Goal: Book appointment/travel/reservation

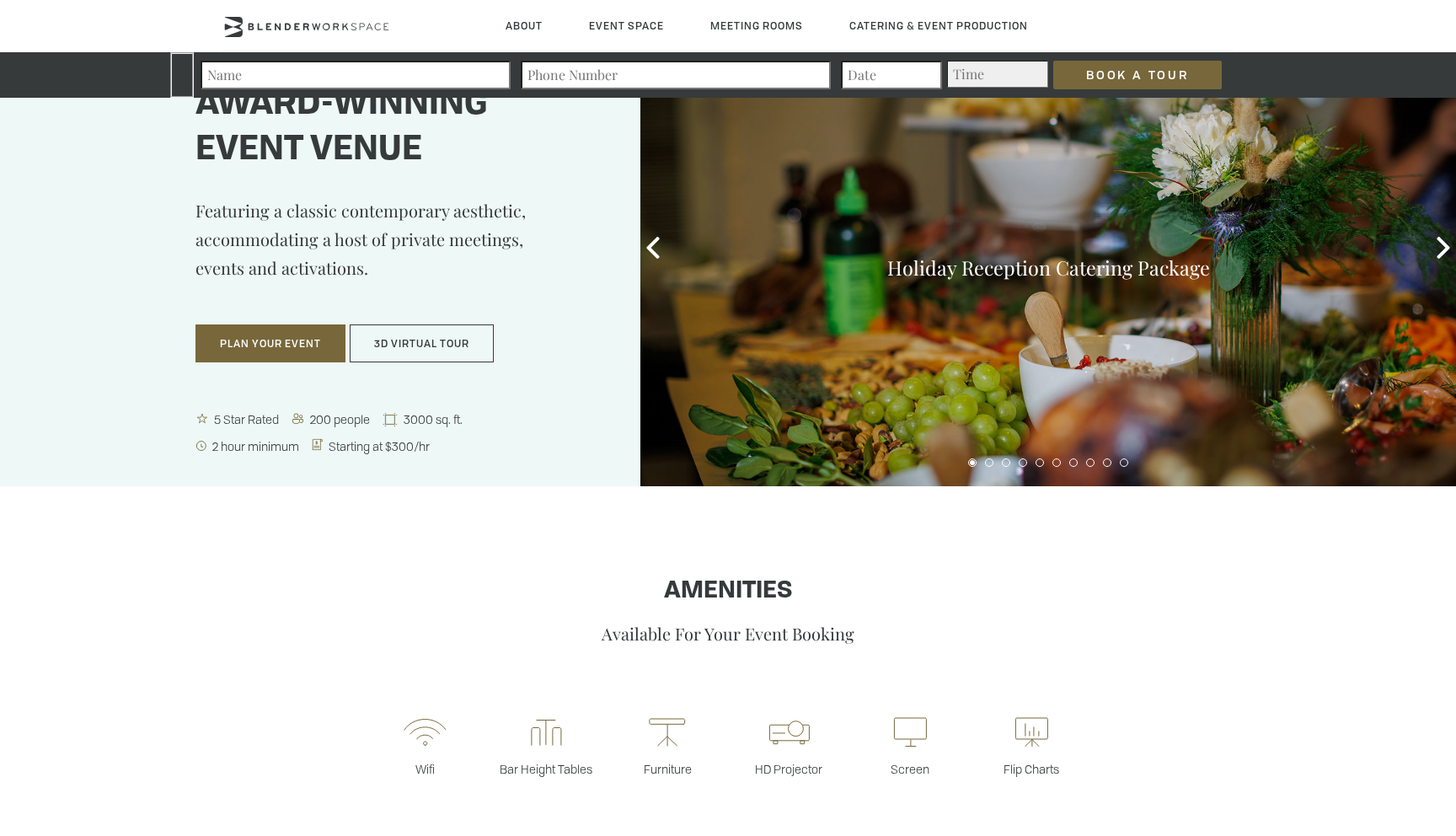
scroll to position [83, 0]
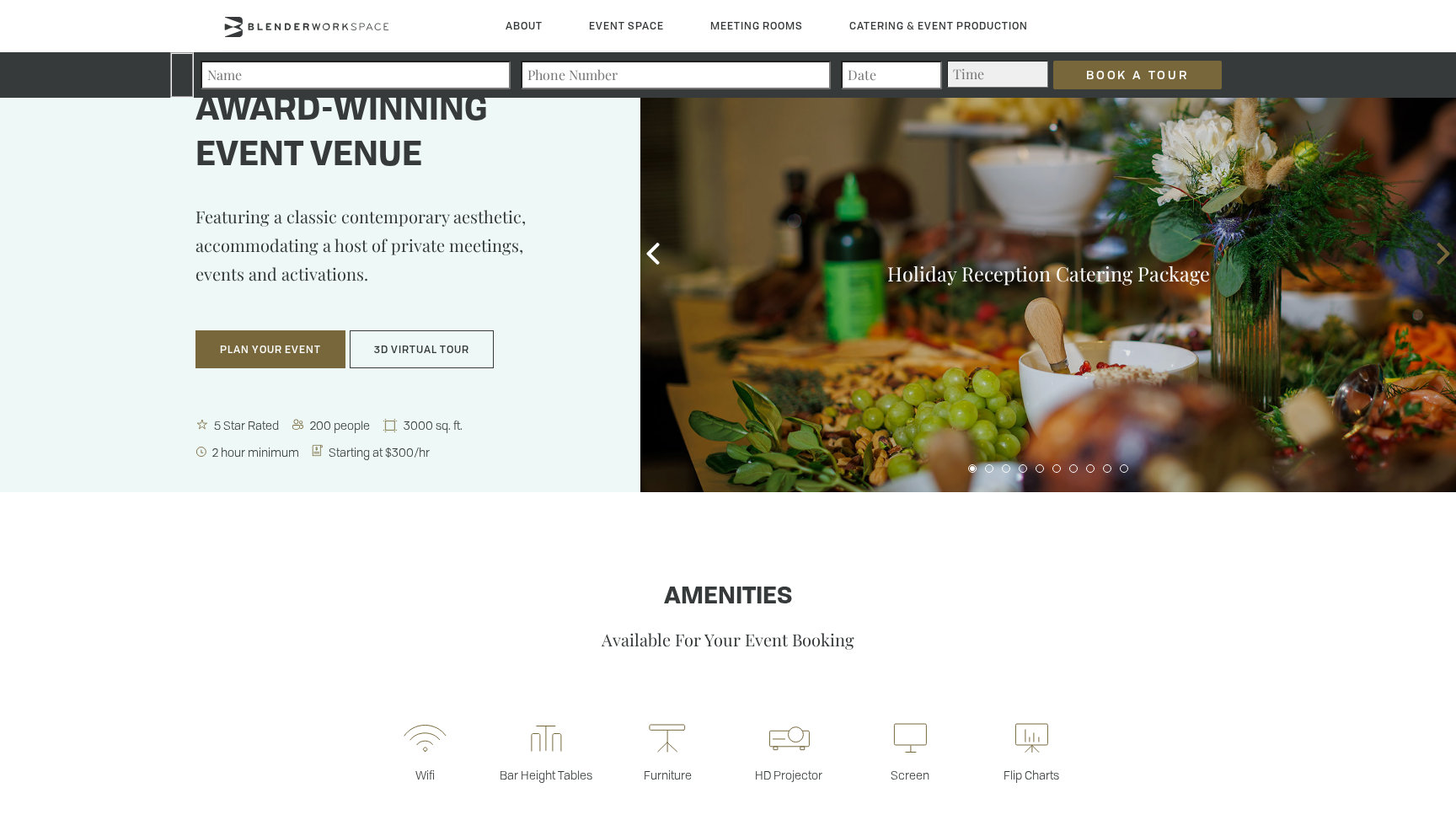
click at [1432, 253] on icon at bounding box center [1443, 254] width 22 height 22
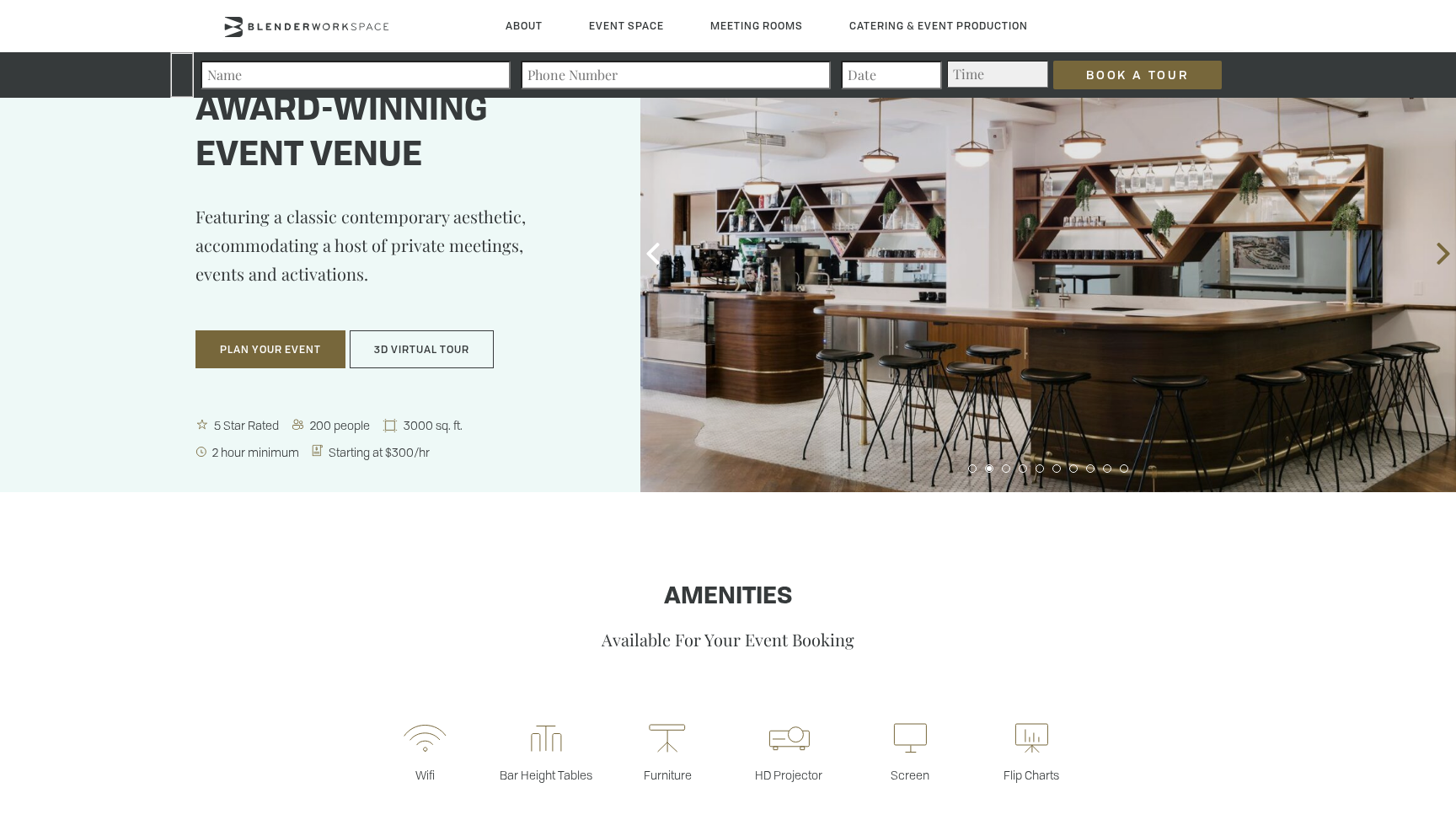
click at [1438, 255] on icon at bounding box center [1443, 254] width 22 height 22
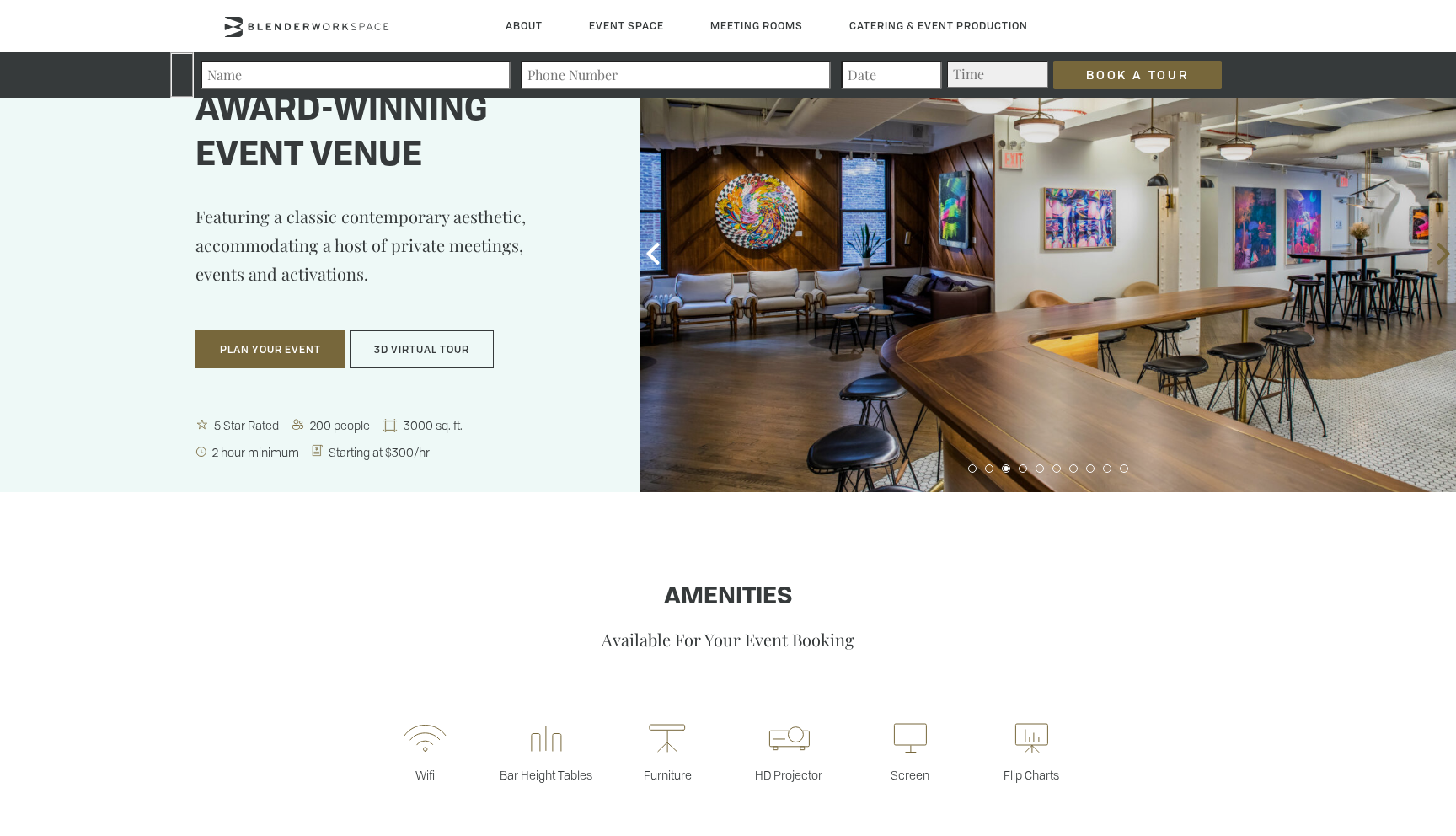
click at [1438, 255] on icon at bounding box center [1443, 254] width 22 height 22
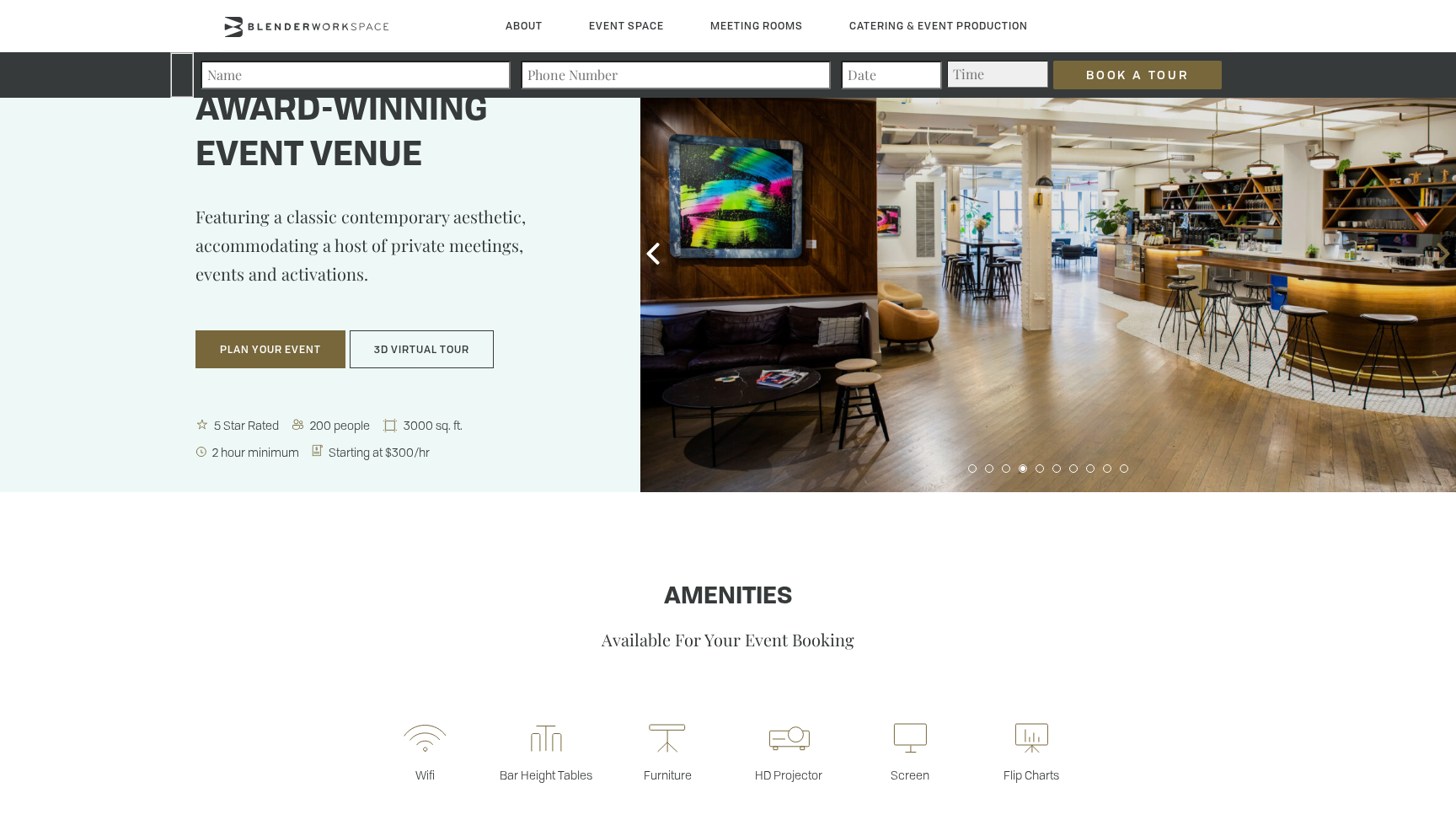
click at [1438, 255] on icon at bounding box center [1443, 254] width 22 height 22
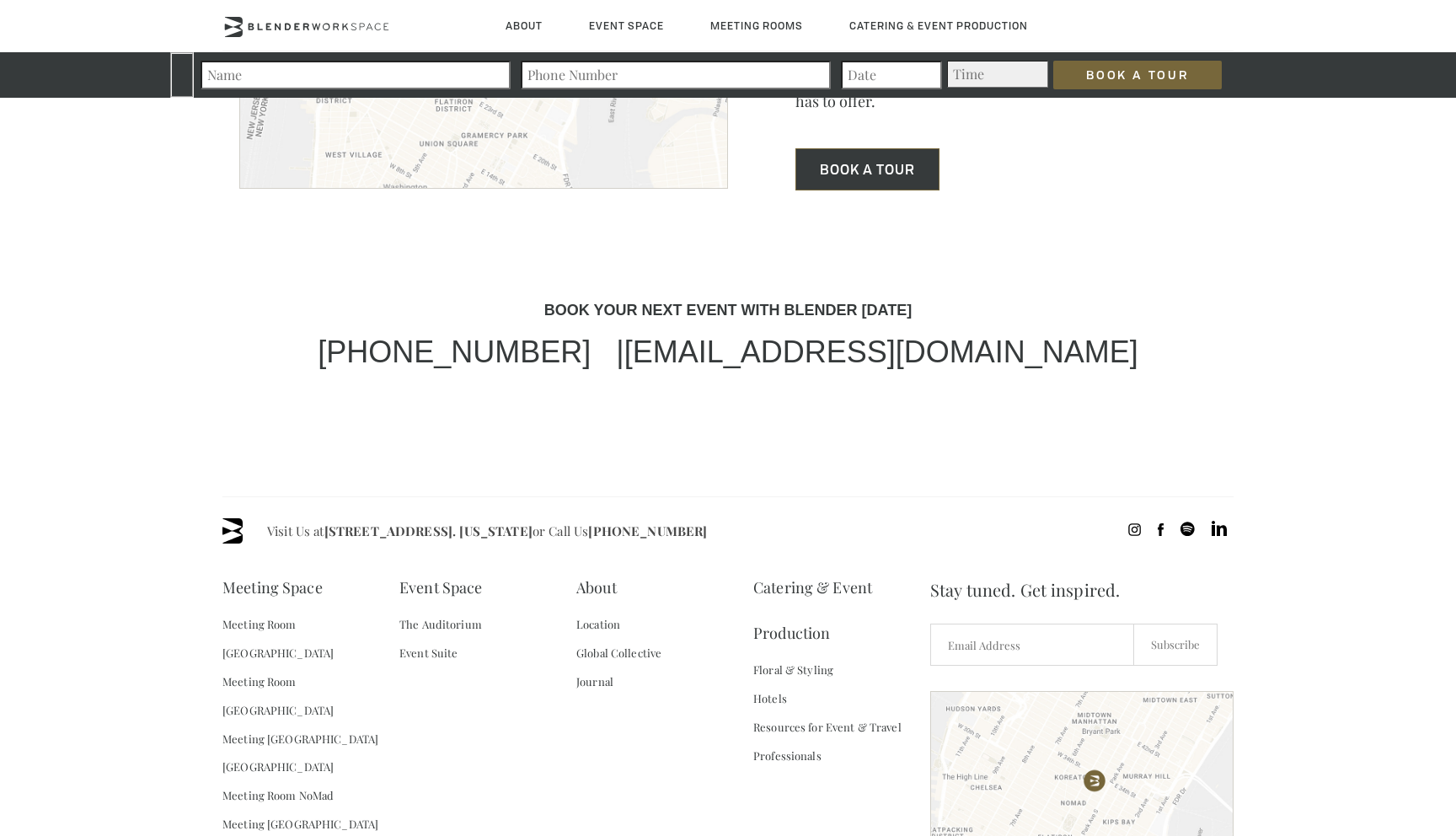
scroll to position [5010, 0]
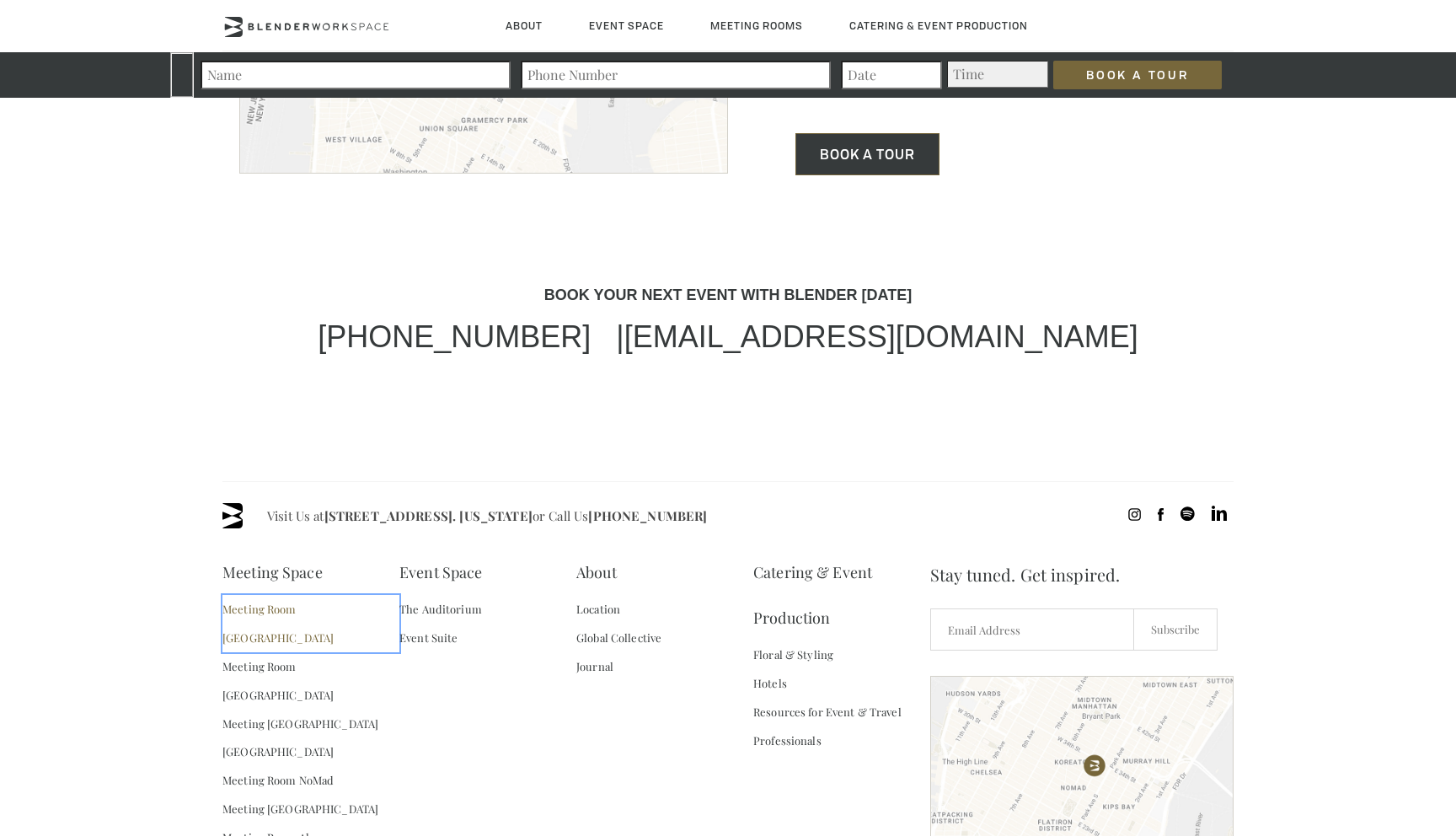
click at [274, 595] on link "Meeting Room [GEOGRAPHIC_DATA]" at bounding box center [311, 624] width 177 height 57
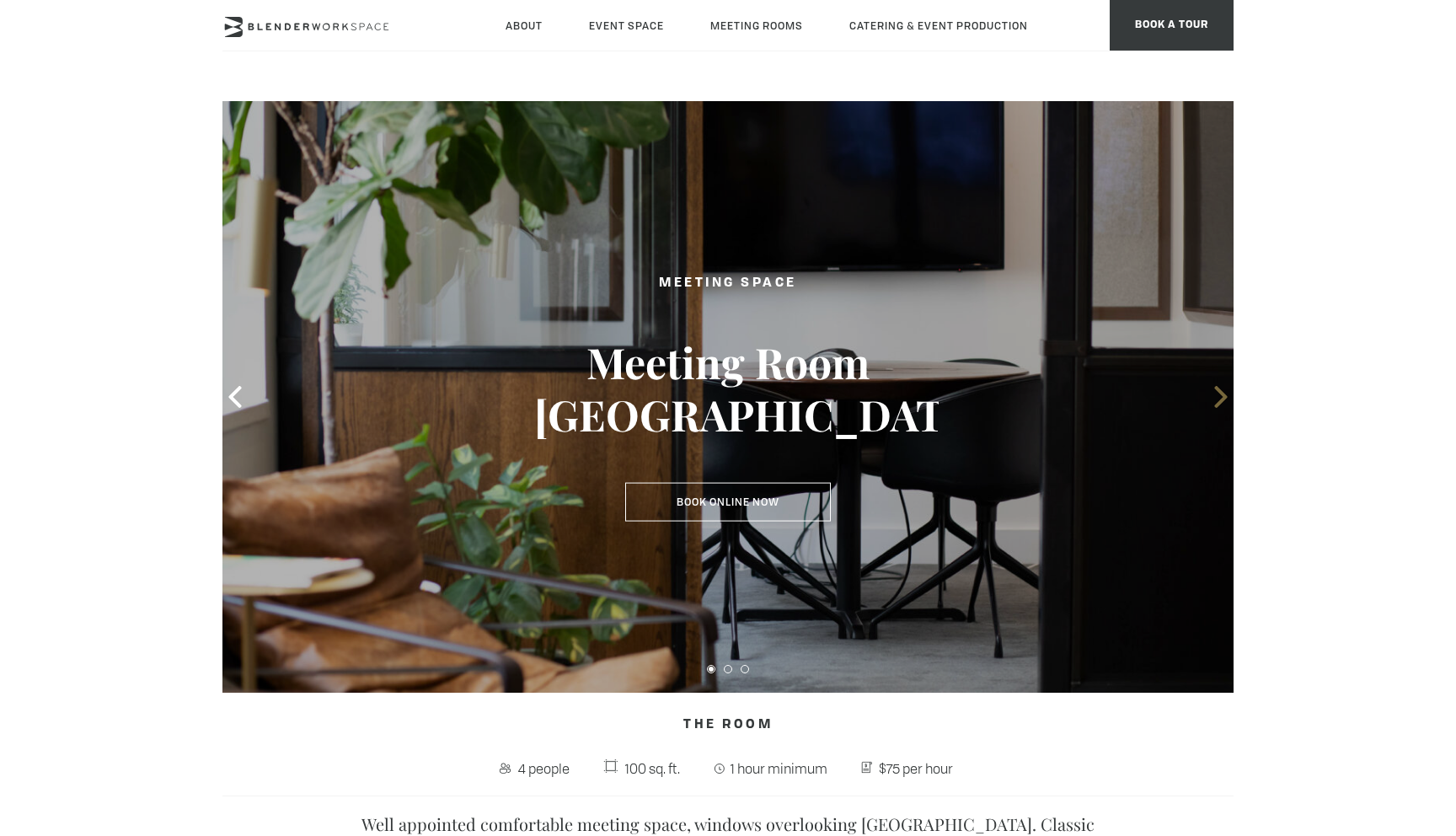
click at [1221, 401] on icon at bounding box center [1221, 397] width 13 height 22
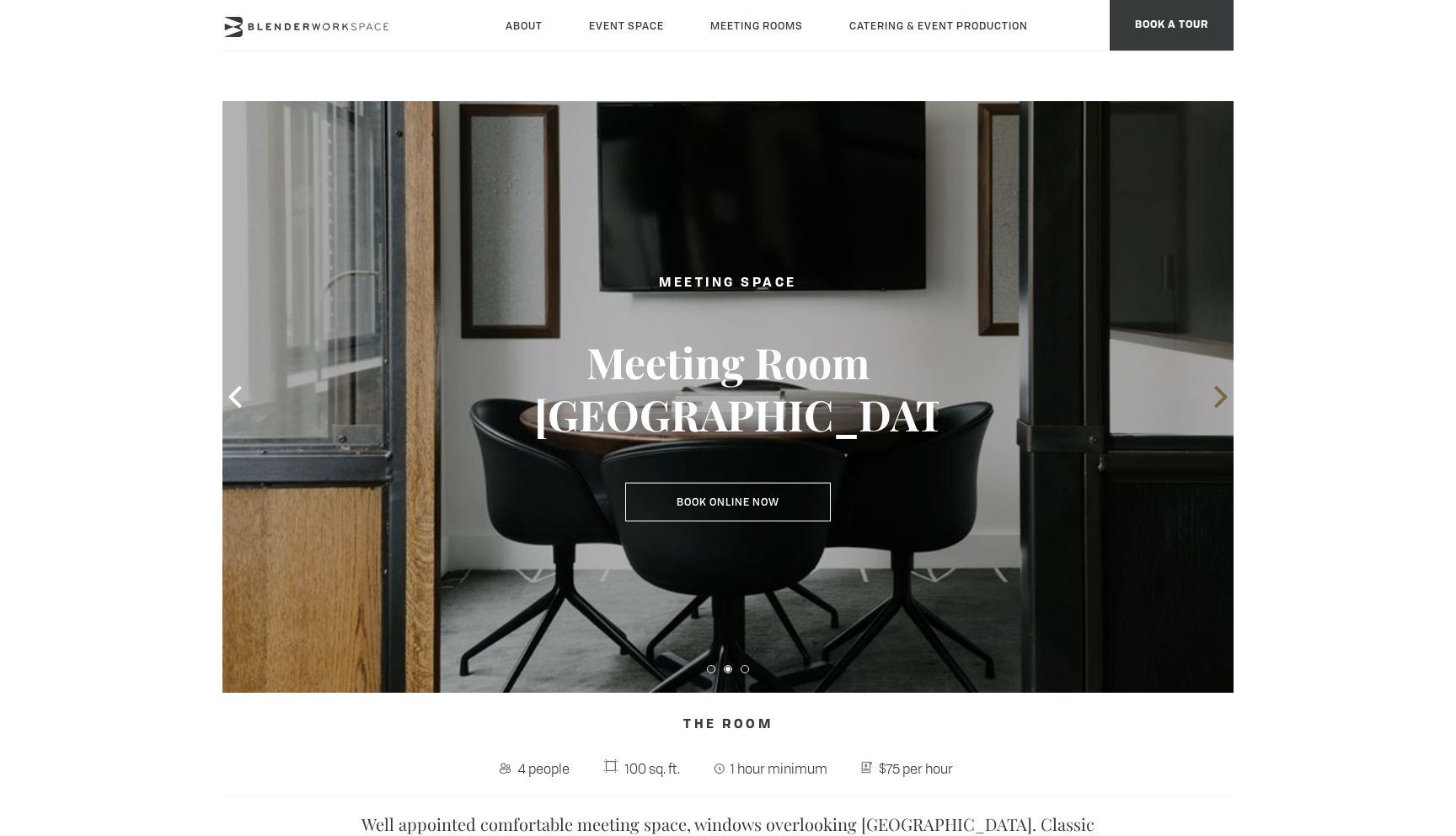
click at [1221, 399] on icon at bounding box center [1221, 397] width 13 height 22
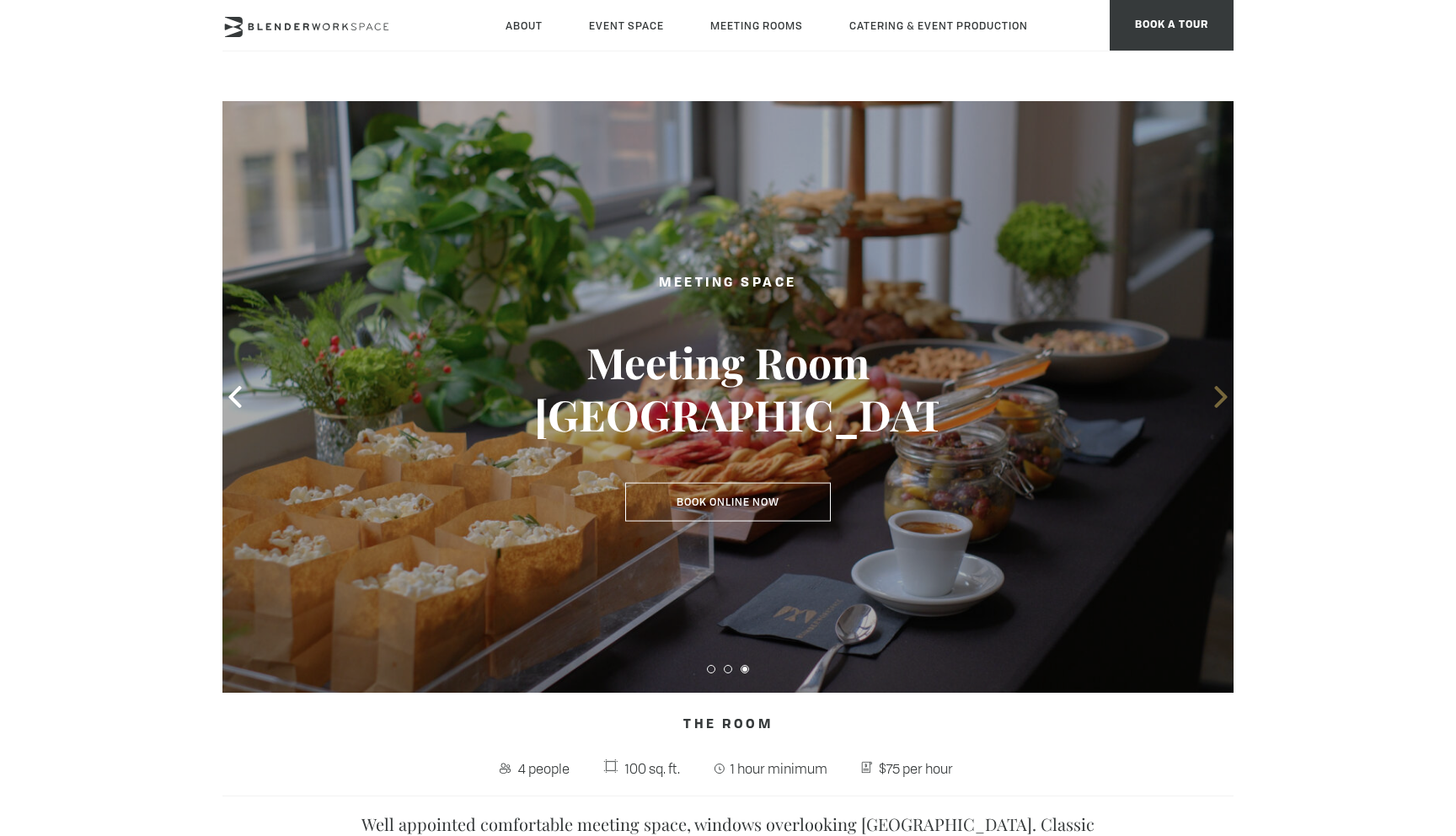
click at [1221, 399] on icon at bounding box center [1221, 397] width 13 height 22
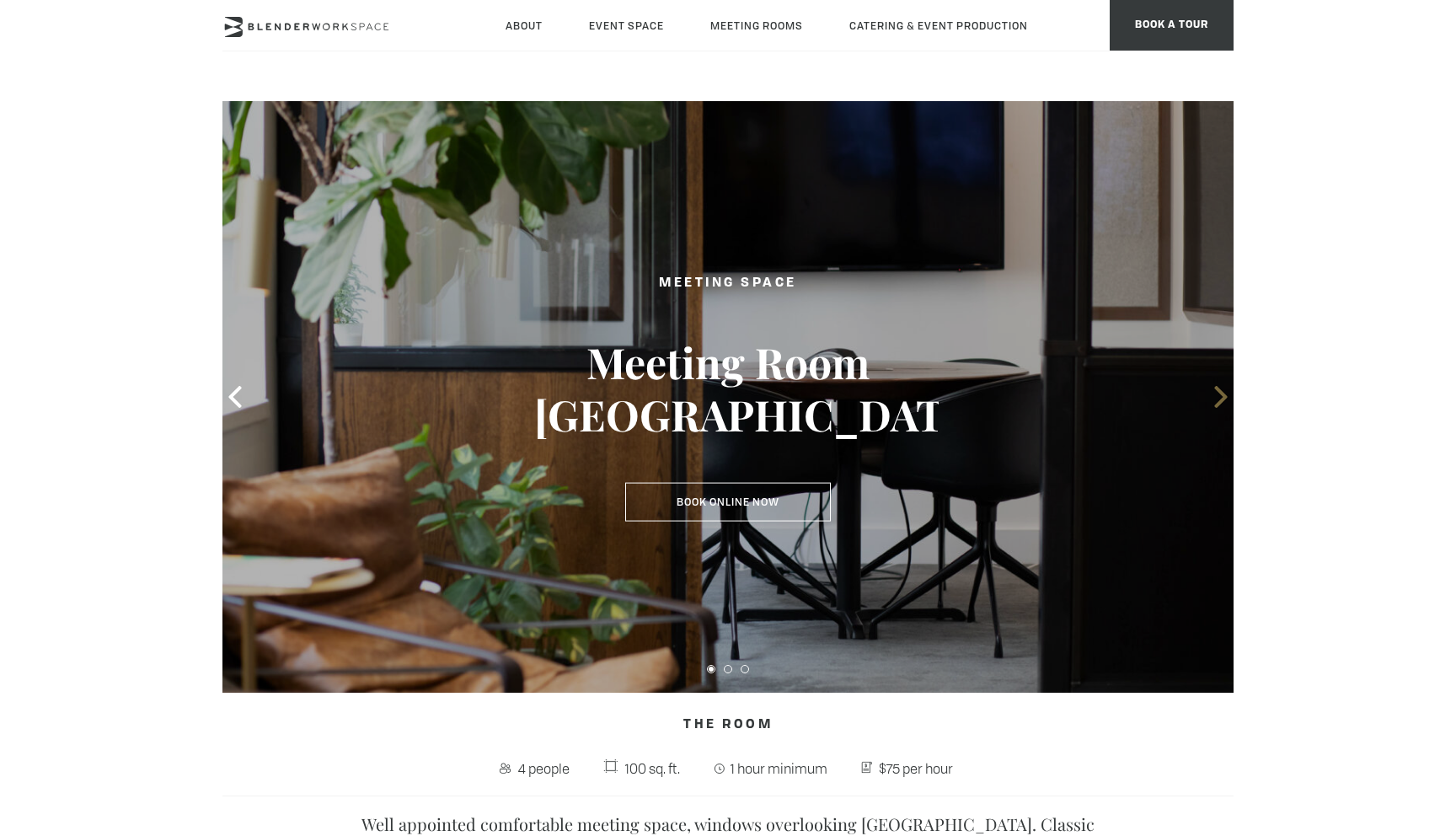
click at [1221, 399] on icon at bounding box center [1221, 397] width 13 height 22
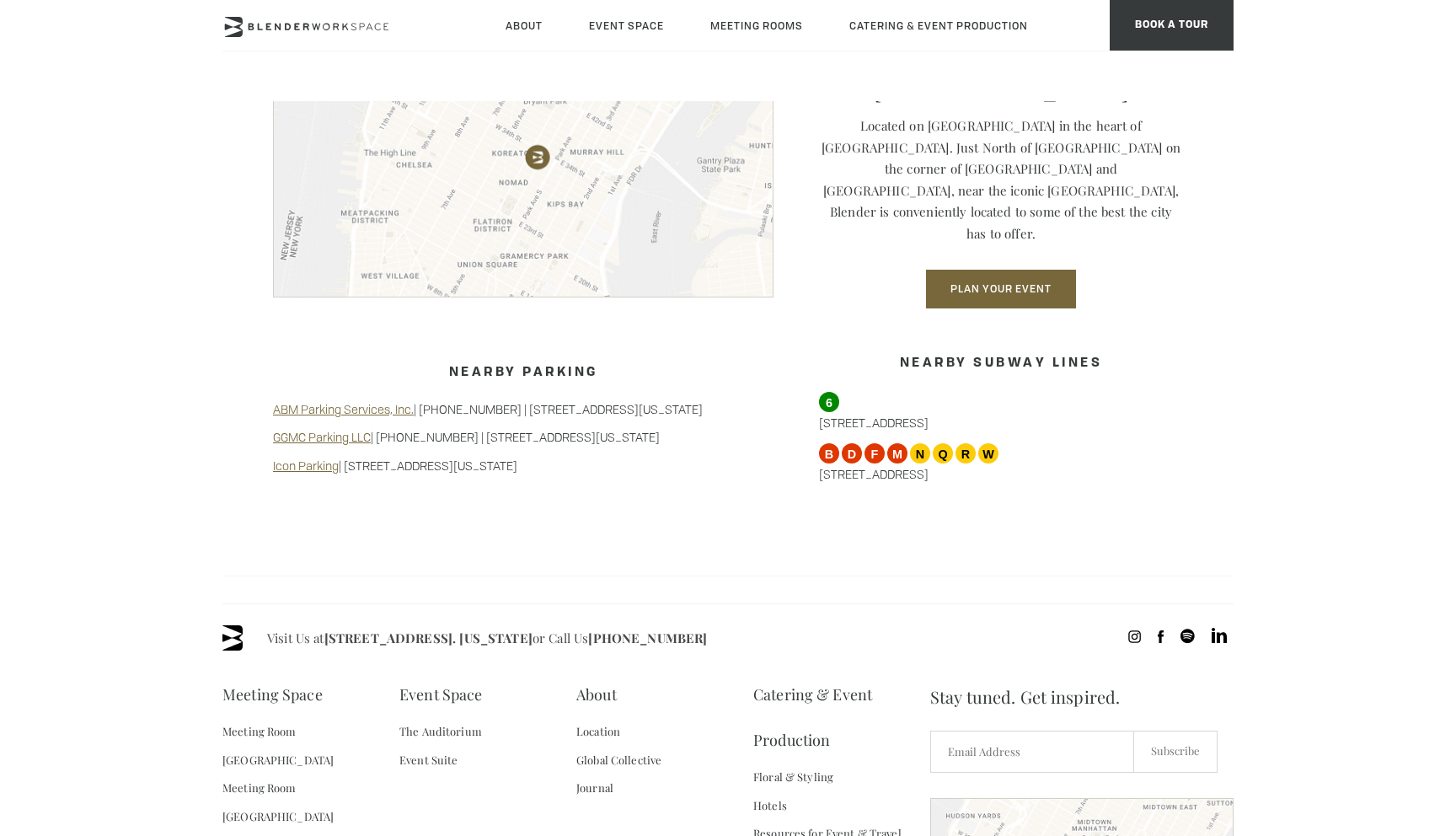
scroll to position [1646, 0]
